Goal: Information Seeking & Learning: Find specific fact

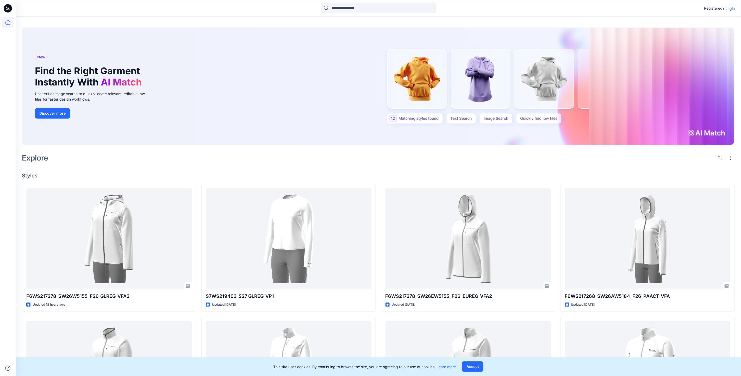
click at [359, 11] on input at bounding box center [378, 8] width 115 height 10
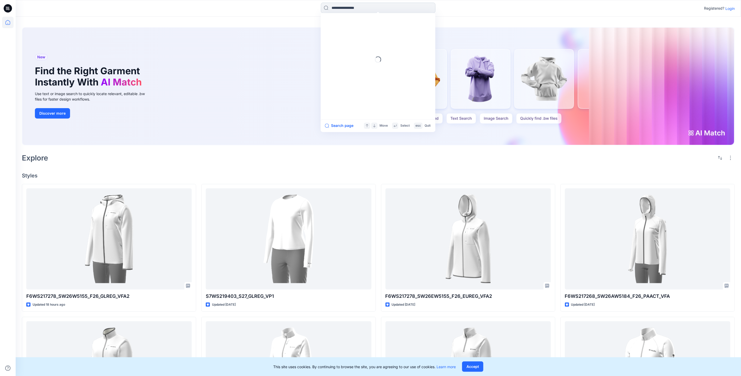
paste input "**********"
type input "**********"
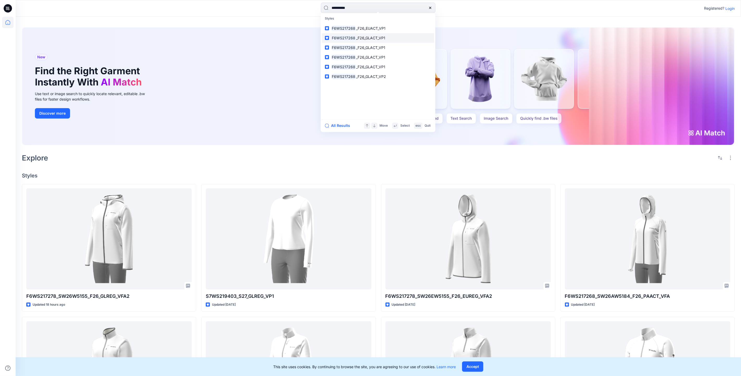
click at [363, 40] on p "F6WS217268 _F26_GLACT_VP1" at bounding box center [358, 37] width 54 height 5
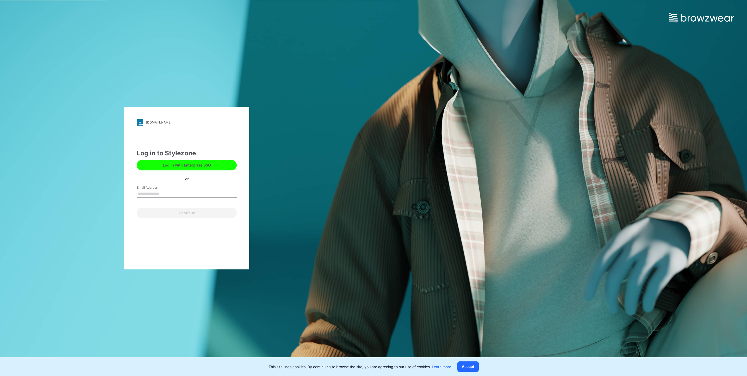
click at [166, 191] on input "Email Address" at bounding box center [187, 194] width 100 height 8
type input "**********"
click at [174, 216] on button "Continue" at bounding box center [187, 212] width 100 height 10
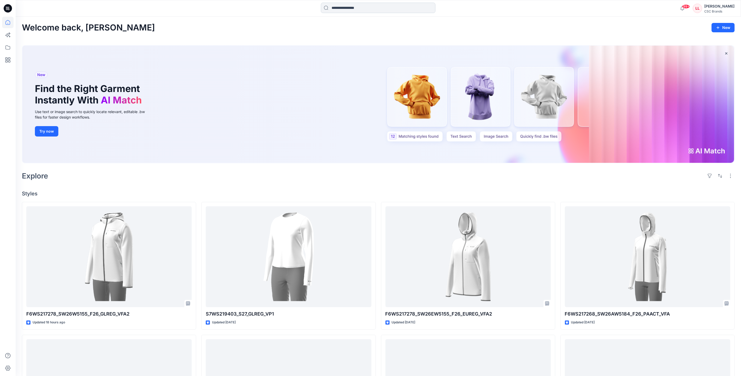
click at [392, 11] on input at bounding box center [378, 8] width 115 height 10
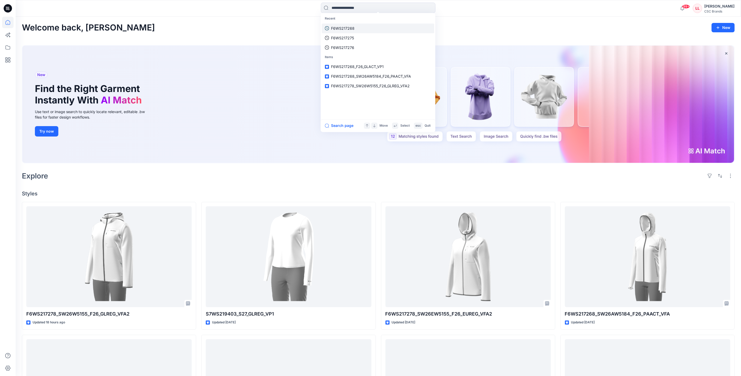
click at [353, 30] on p "F6WS217268" at bounding box center [342, 28] width 23 height 5
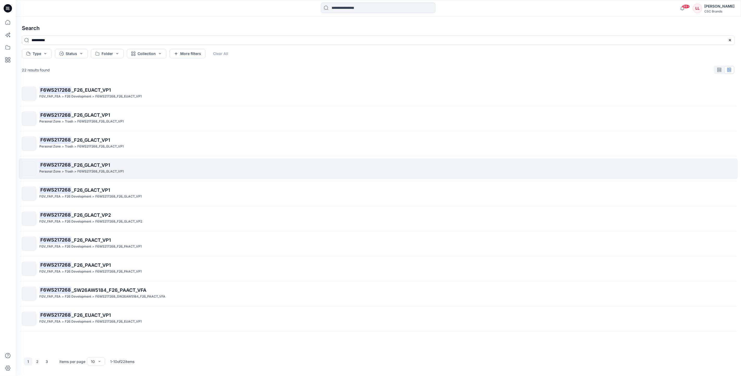
click at [106, 168] on p "F6WS217268 _F26_GLACT_VP1" at bounding box center [386, 164] width 695 height 7
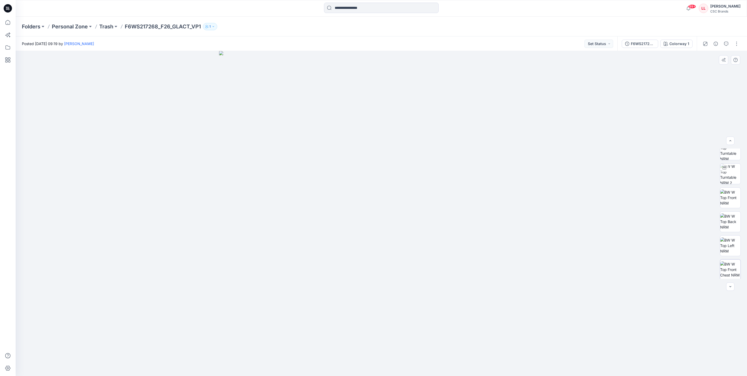
scroll to position [59, 0]
click at [386, 7] on input at bounding box center [381, 8] width 115 height 10
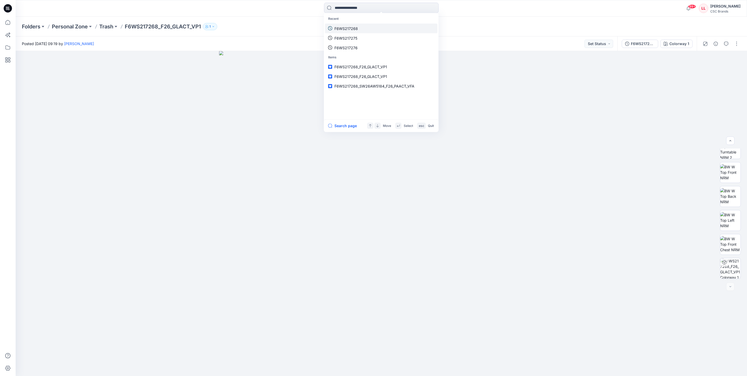
click at [368, 28] on link "F6WS217268" at bounding box center [381, 28] width 112 height 10
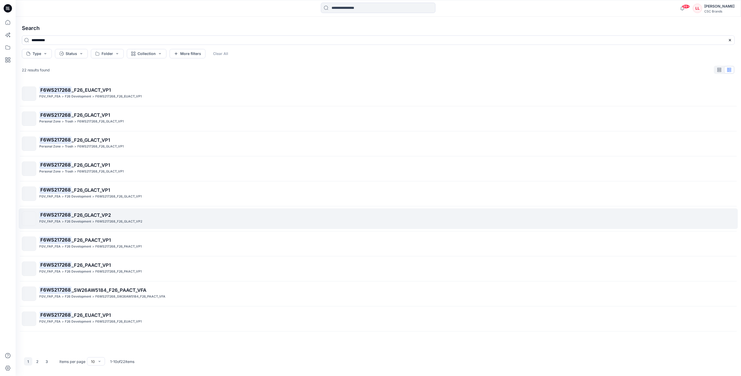
click at [178, 228] on link "F6WS217268 _F26_GLACT_VP2 FGV_FAP_FEA > F26 Development > F6WS217268_F26_GLACT_…" at bounding box center [378, 218] width 719 height 21
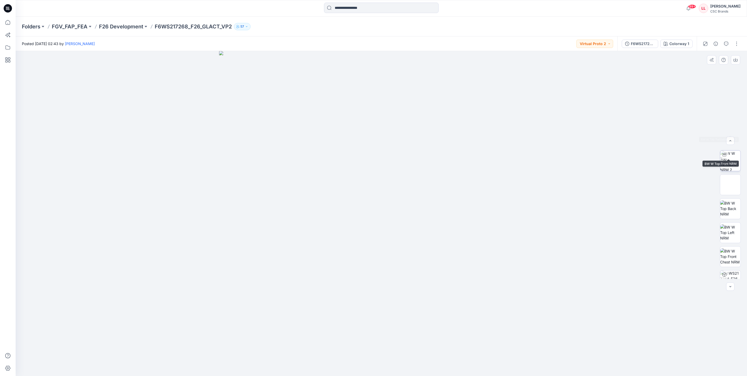
scroll to position [82, 0]
click at [723, 260] on icon at bounding box center [724, 262] width 4 height 4
